Goal: Task Accomplishment & Management: Manage account settings

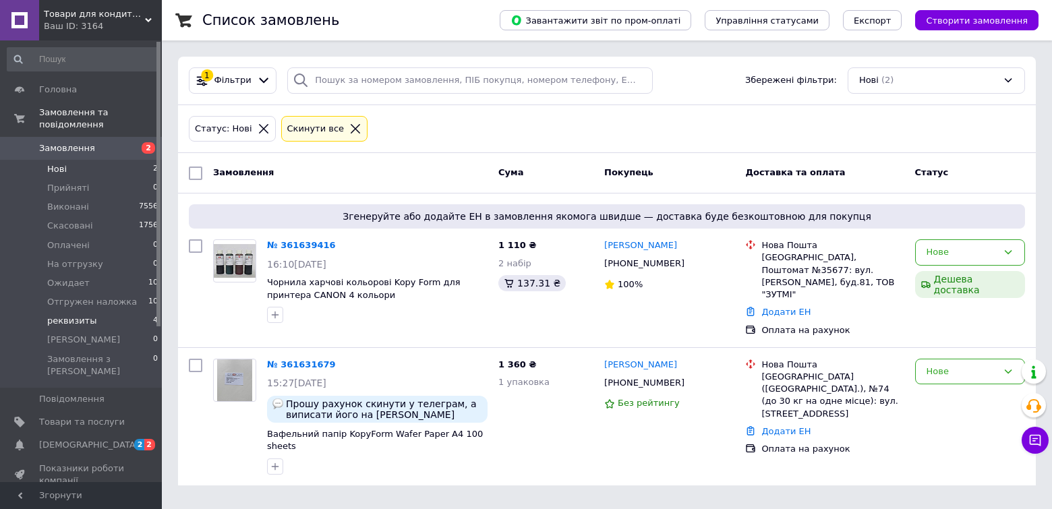
click at [70, 315] on span "реквизиты" at bounding box center [71, 321] width 49 height 12
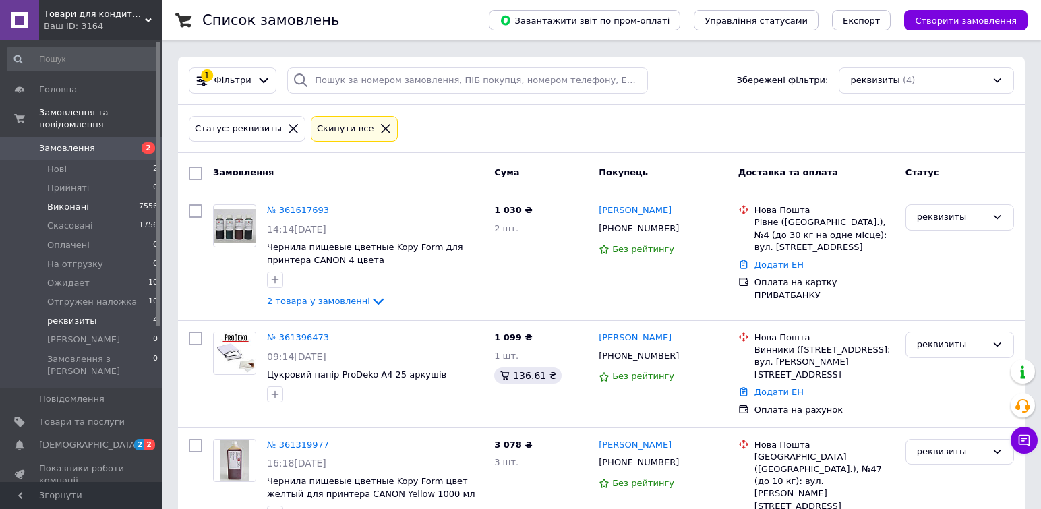
click at [65, 201] on span "Виконані" at bounding box center [68, 207] width 42 height 12
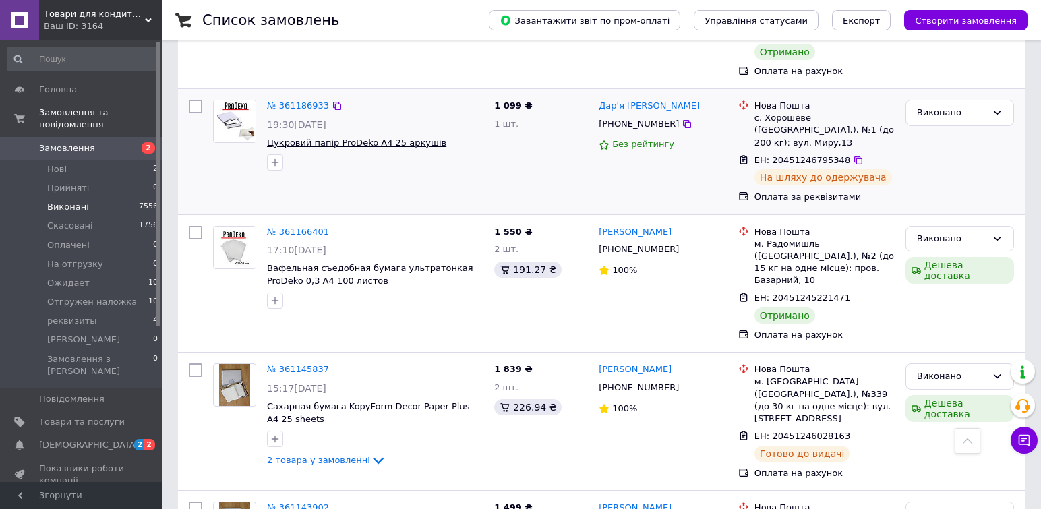
scroll to position [1296, 0]
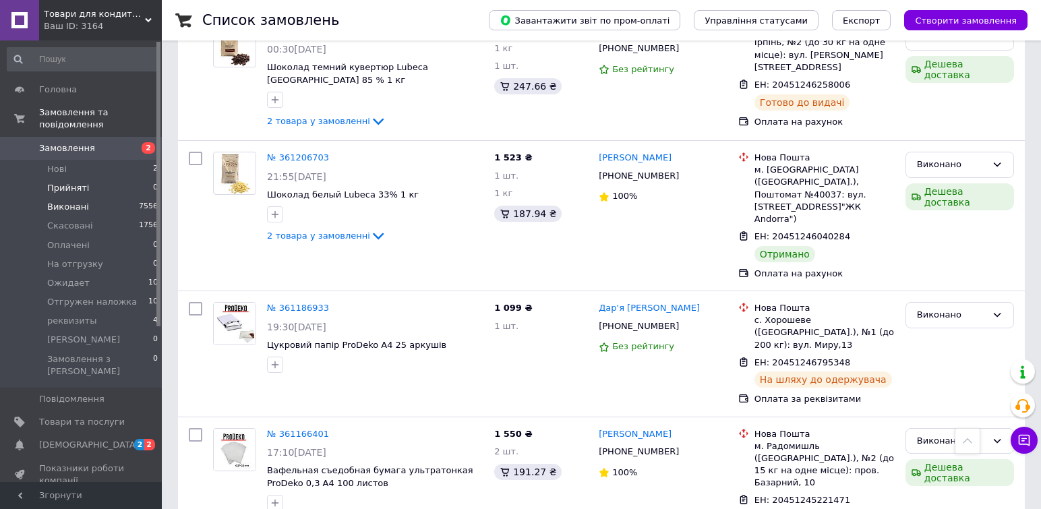
click at [63, 182] on li "Прийняті 0" at bounding box center [83, 188] width 166 height 19
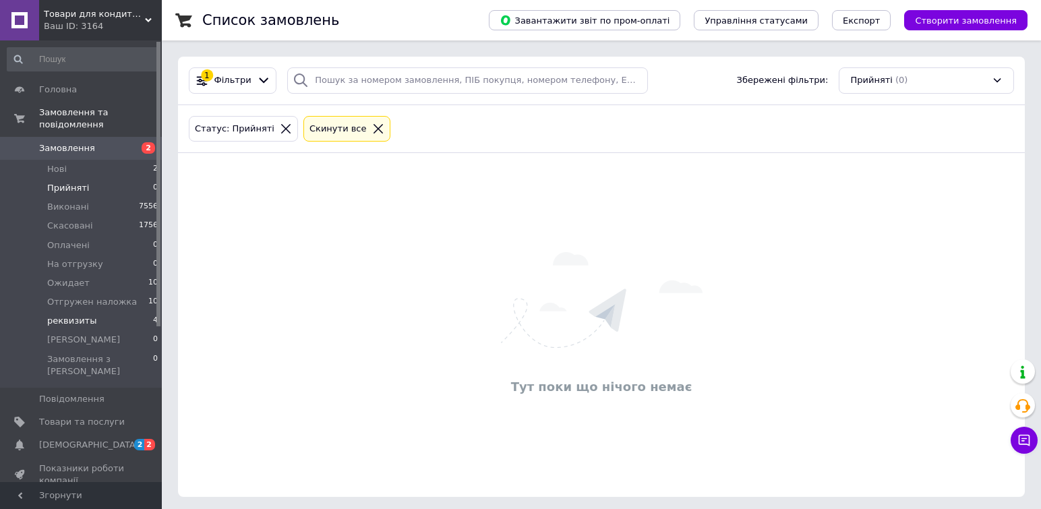
click at [65, 315] on span "реквизиты" at bounding box center [71, 321] width 49 height 12
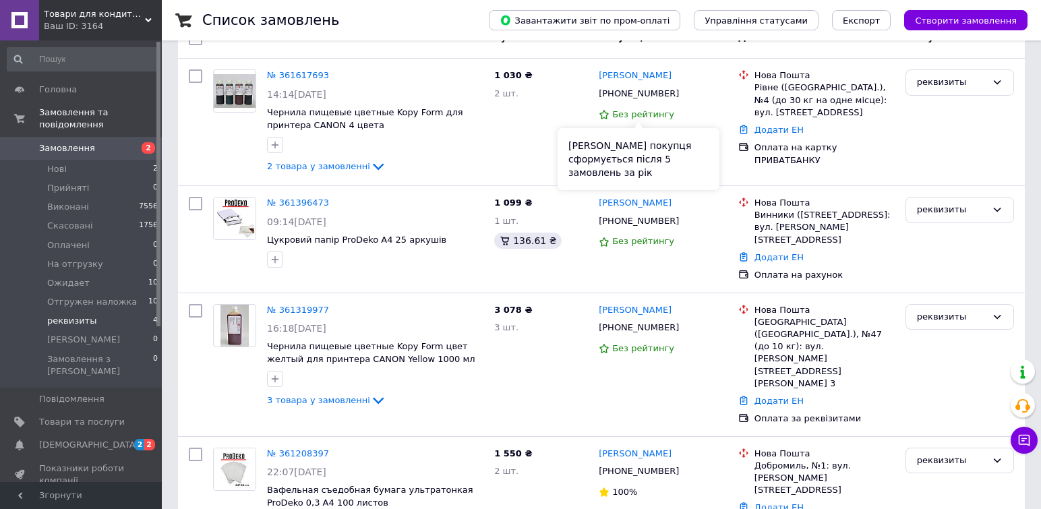
scroll to position [167, 0]
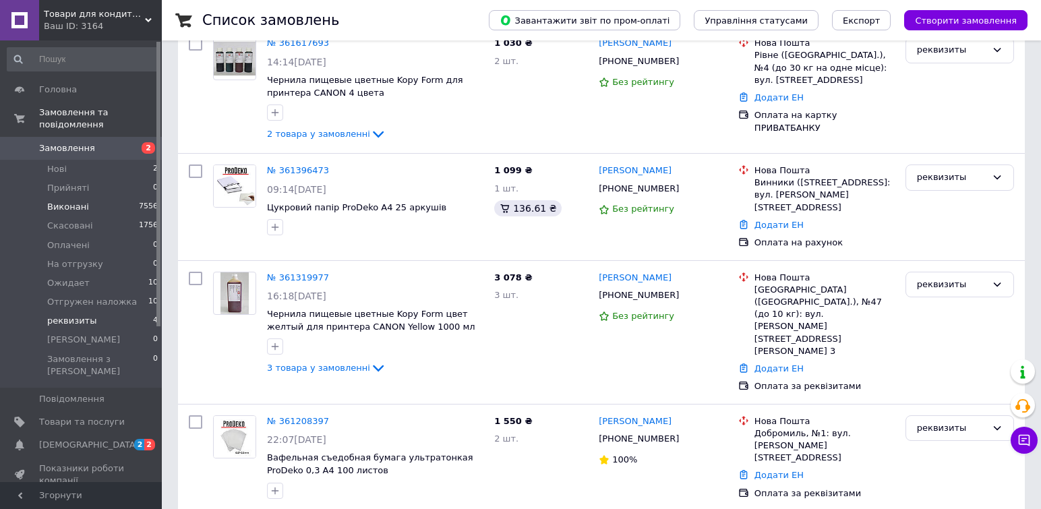
click at [57, 201] on span "Виконані" at bounding box center [68, 207] width 42 height 12
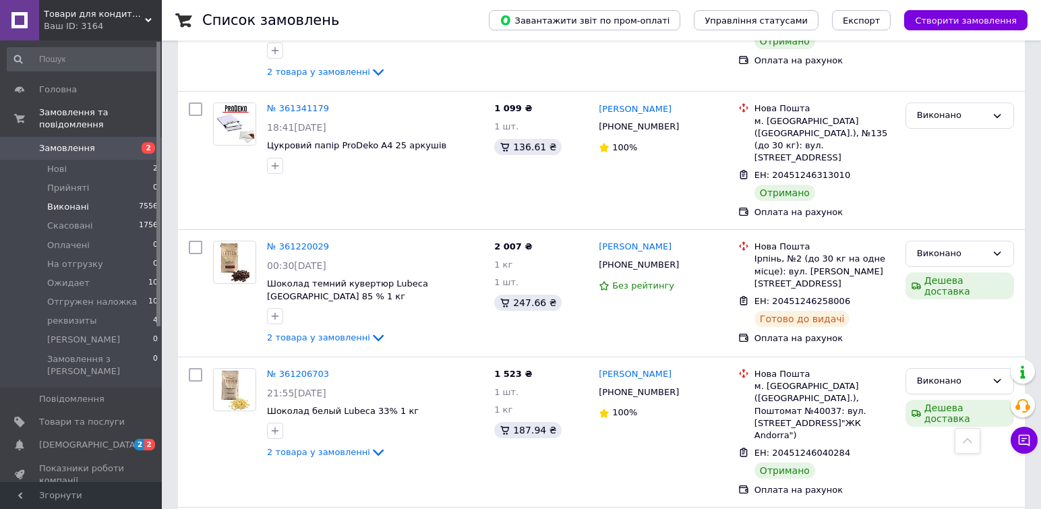
scroll to position [1147, 0]
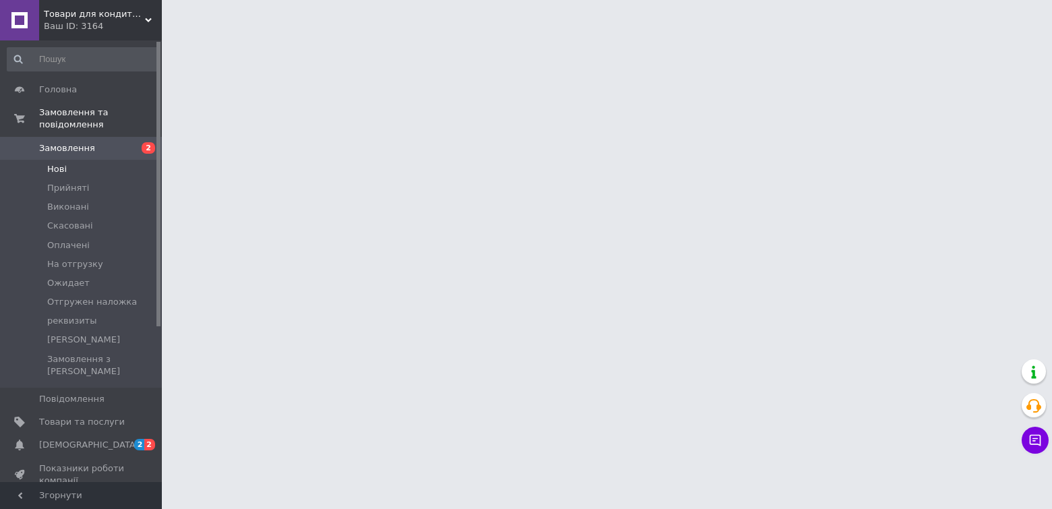
click at [57, 163] on span "Нові" at bounding box center [57, 169] width 20 height 12
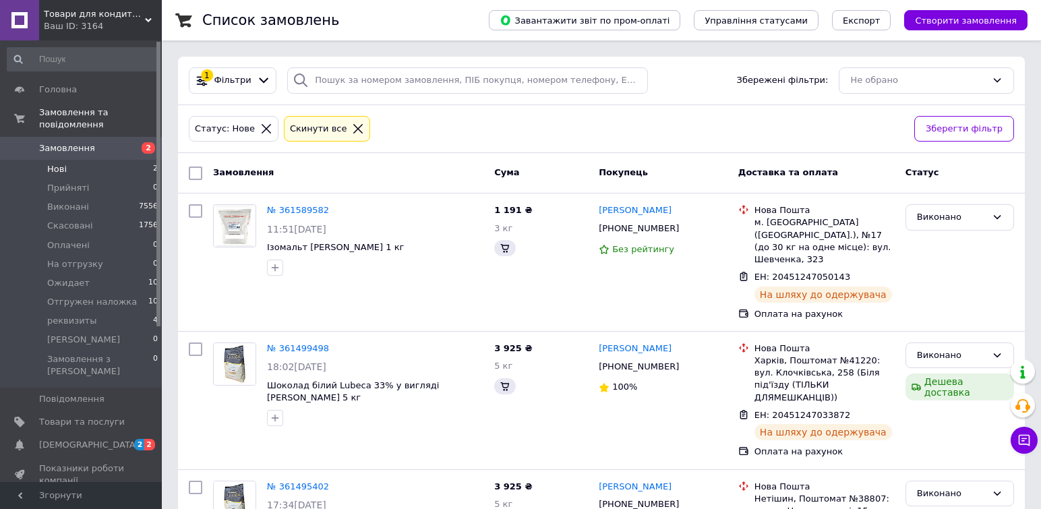
click at [61, 163] on span "Нові" at bounding box center [57, 169] width 20 height 12
